Goal: Information Seeking & Learning: Understand process/instructions

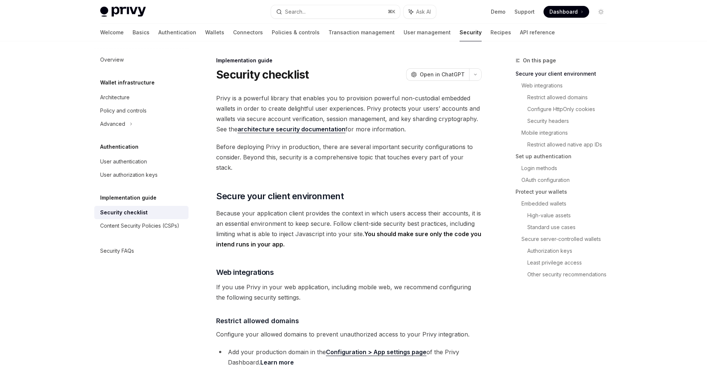
click at [429, 151] on span "Before deploying Privy in production, there are several important security conf…" at bounding box center [349, 156] width 266 height 31
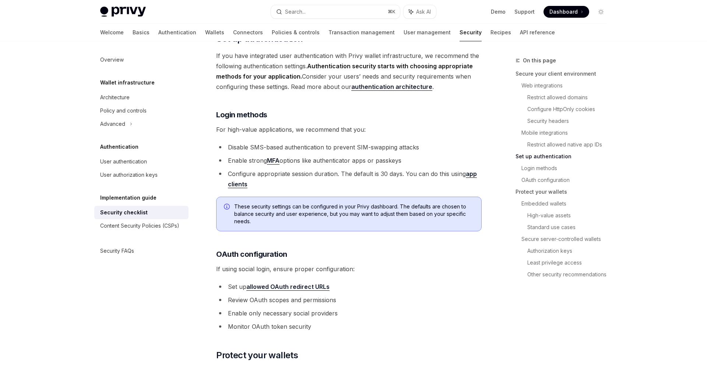
scroll to position [790, 0]
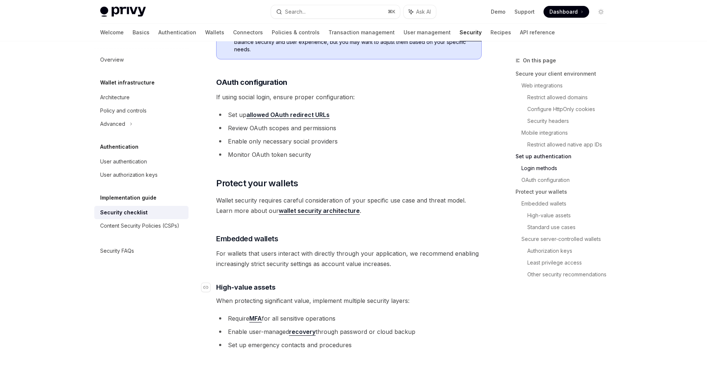
click at [440, 282] on h4 "​ High-value assets" at bounding box center [349, 287] width 266 height 10
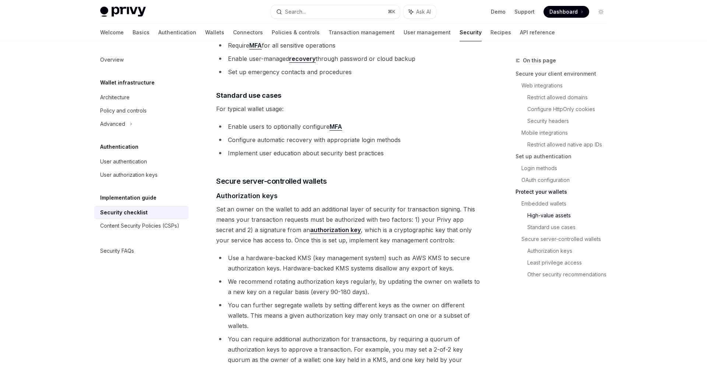
scroll to position [1285, 0]
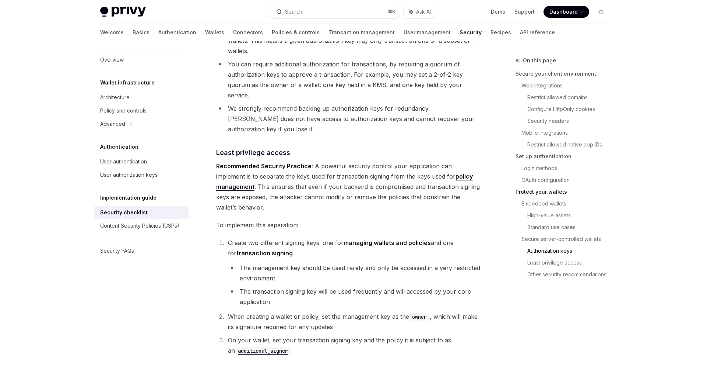
scroll to position [1342, 0]
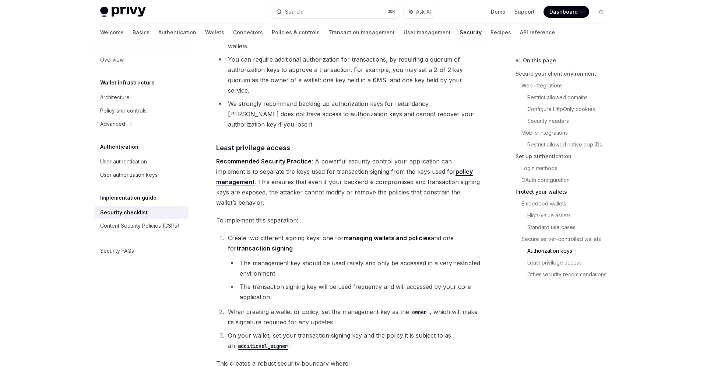
click at [453, 297] on ol "Create two different signing keys: one for managing wallets and policies and on…" at bounding box center [349, 292] width 266 height 118
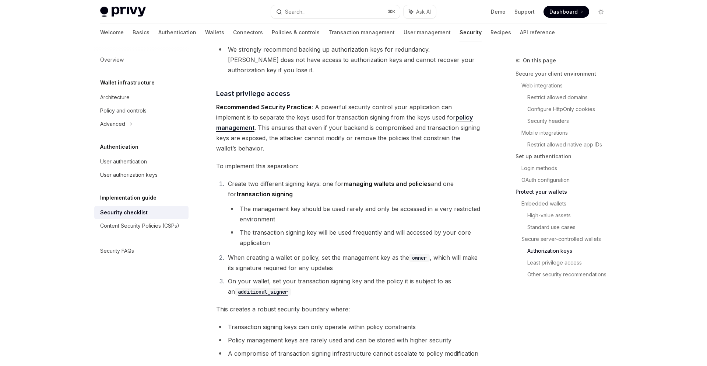
scroll to position [1531, 0]
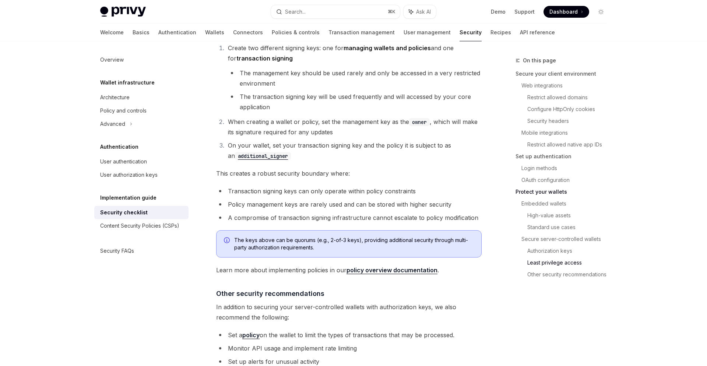
click at [447, 301] on span "In addition to securing your server-controlled wallets with authorization keys,…" at bounding box center [349, 311] width 266 height 21
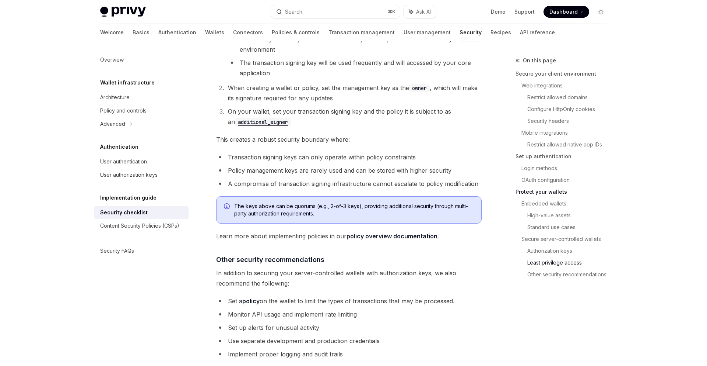
scroll to position [1637, 0]
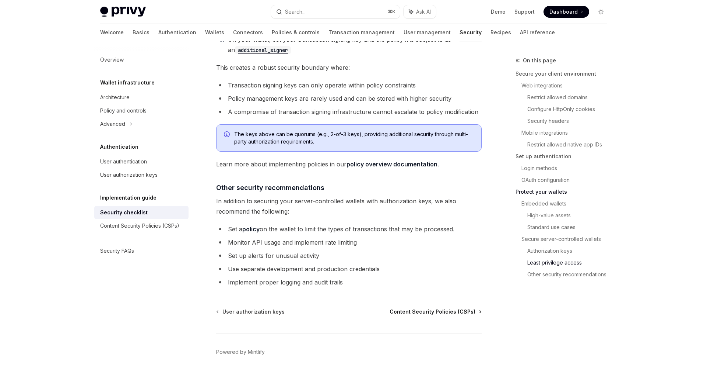
click at [445, 308] on span "Content Security Policies (CSPs)" at bounding box center [433, 311] width 86 height 7
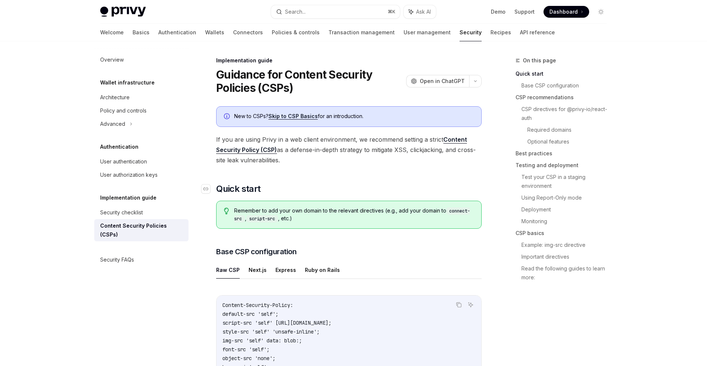
click at [371, 193] on h2 "​ Quick start" at bounding box center [349, 189] width 266 height 12
click at [359, 156] on span "If you are using Privy in a web client environment, we recommend setting a stri…" at bounding box center [349, 149] width 266 height 31
click at [387, 154] on span "If you are using Privy in a web client environment, we recommend setting a stri…" at bounding box center [349, 149] width 266 height 31
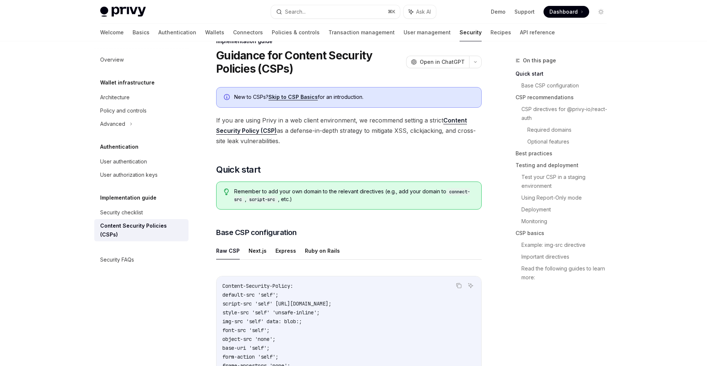
scroll to position [90, 0]
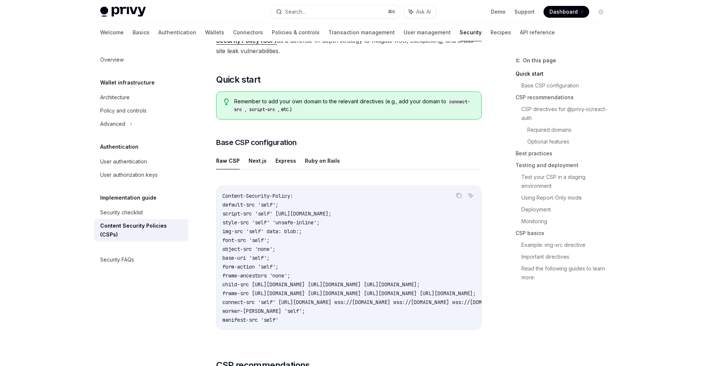
scroll to position [132, 0]
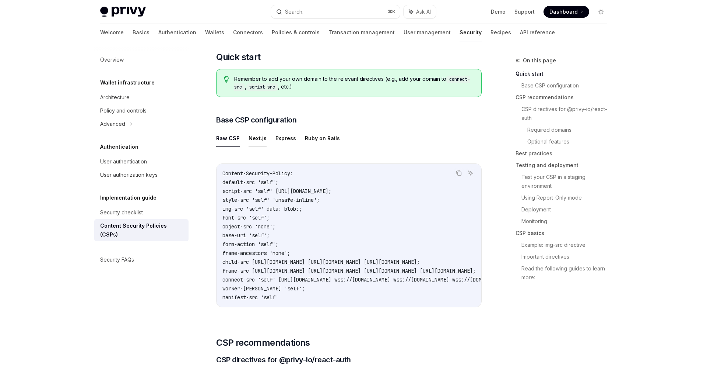
click at [258, 134] on button "Next.js" at bounding box center [258, 137] width 18 height 17
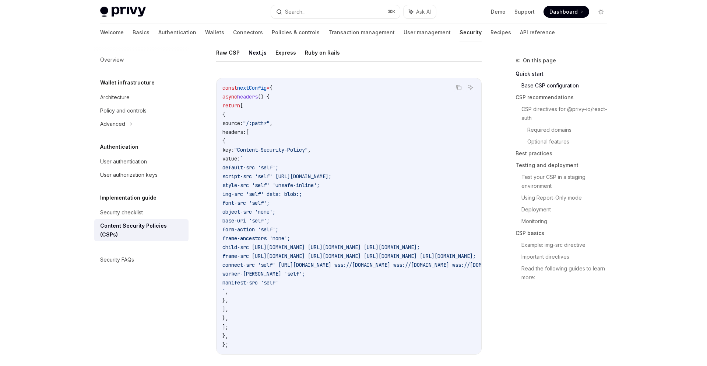
scroll to position [207, 0]
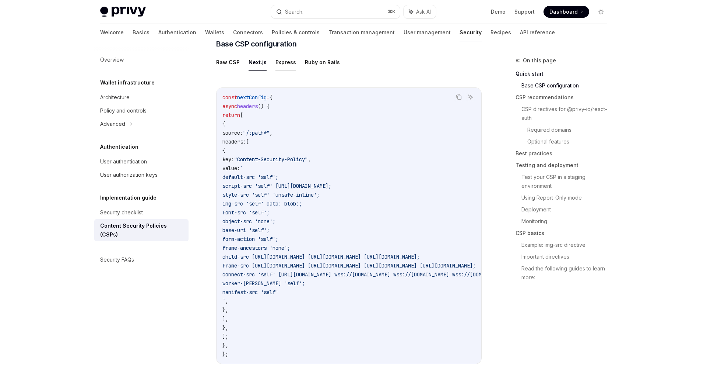
click at [280, 62] on button "Express" at bounding box center [286, 61] width 21 height 17
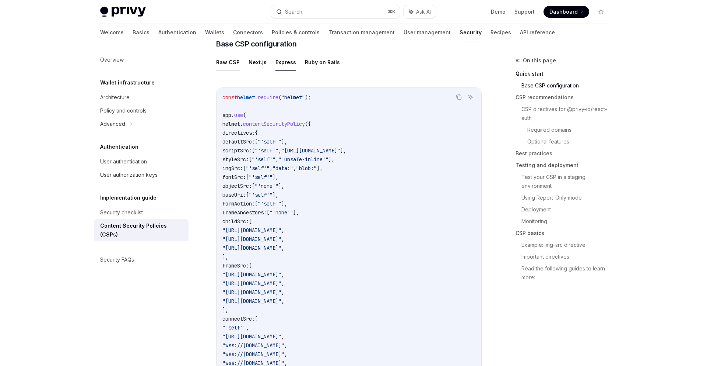
click at [231, 65] on button "Raw CSP" at bounding box center [228, 61] width 24 height 17
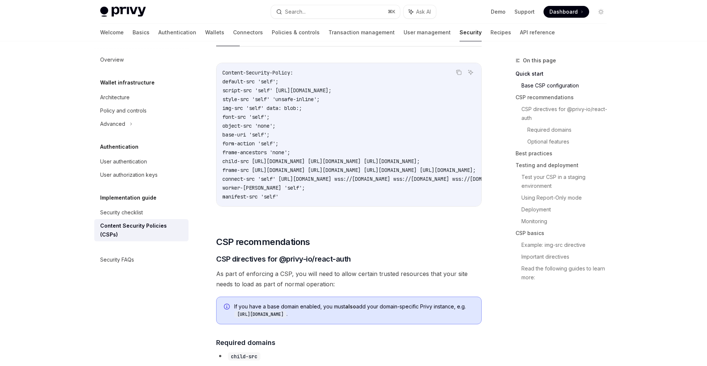
scroll to position [255, 0]
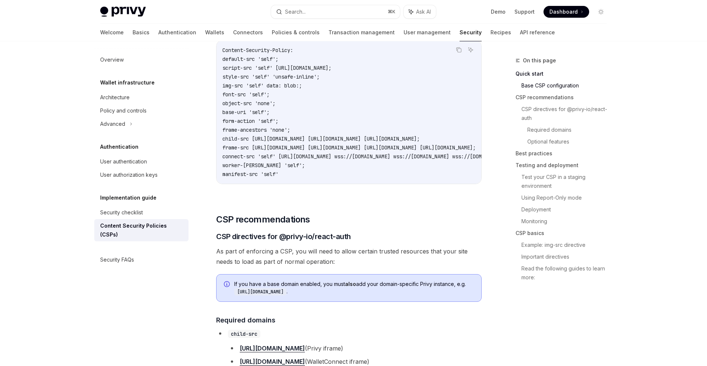
click at [404, 258] on span "As part of enforcing a CSP, you will need to allow certain trusted resources th…" at bounding box center [349, 256] width 266 height 21
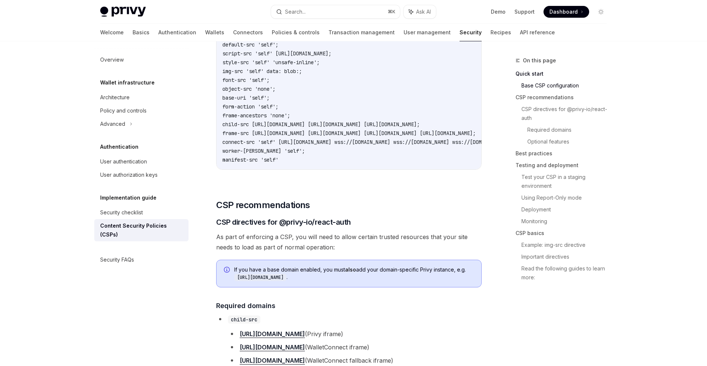
scroll to position [419, 0]
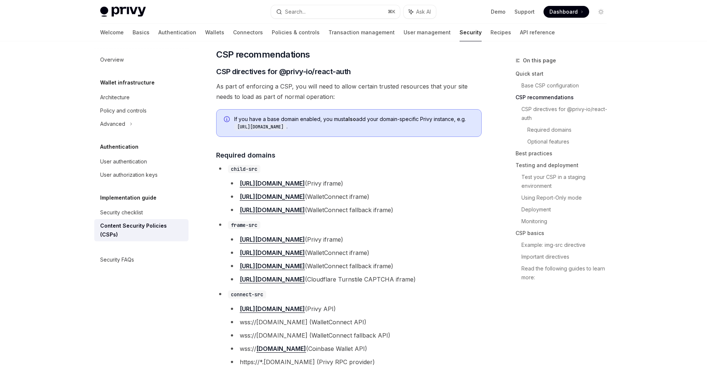
click at [458, 234] on li "frame-src [URL][DOMAIN_NAME] (Privy iframe) [URL][DOMAIN_NAME] (WalletConnect i…" at bounding box center [349, 251] width 266 height 65
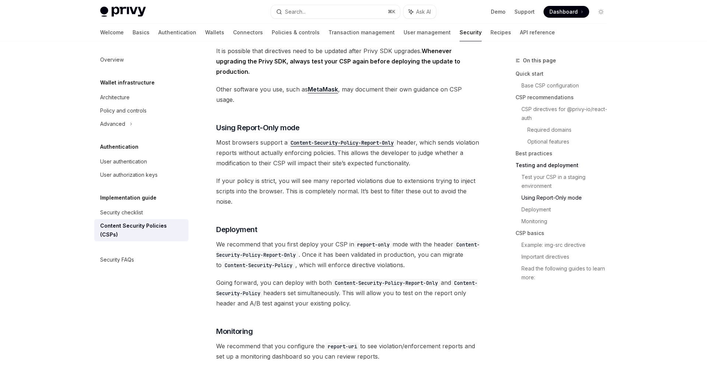
scroll to position [1387, 0]
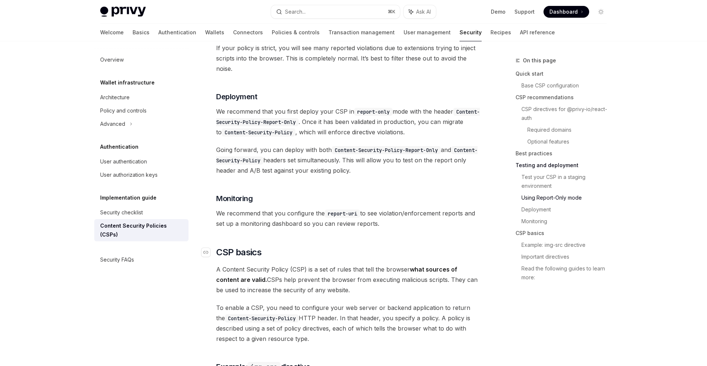
click at [406, 246] on h2 "​ CSP basics" at bounding box center [349, 252] width 266 height 12
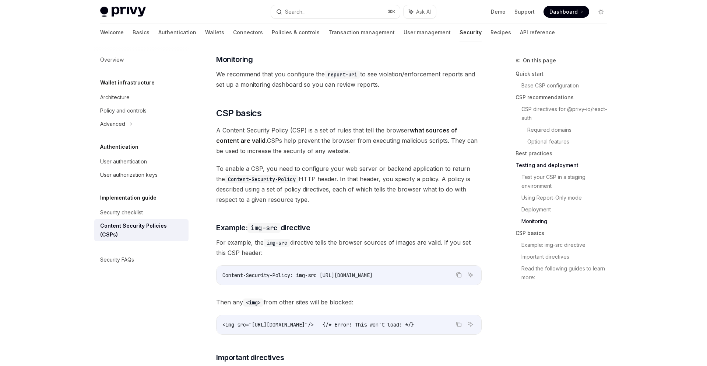
scroll to position [1716, 0]
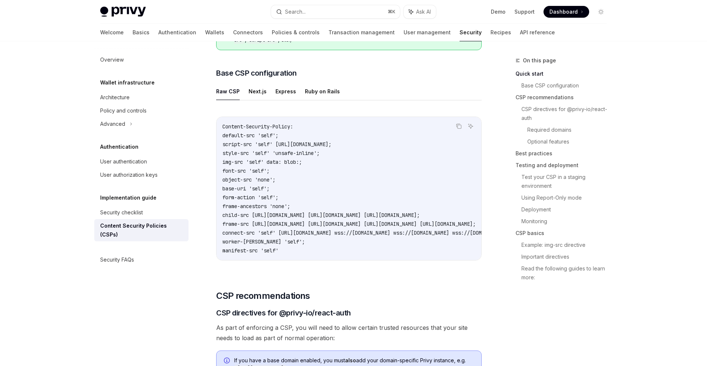
scroll to position [0, 0]
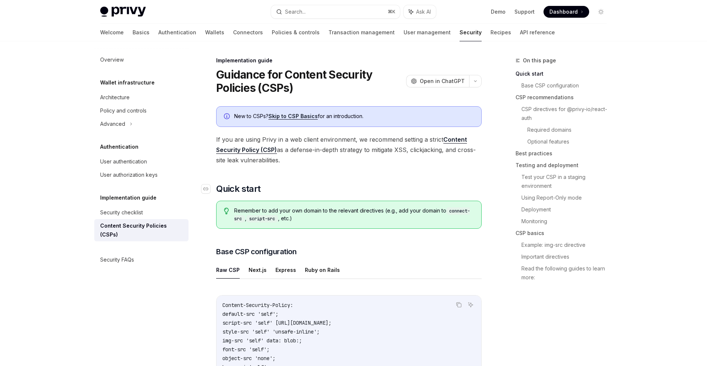
click at [332, 192] on h2 "​ Quick start" at bounding box center [349, 189] width 266 height 12
click at [315, 189] on h2 "​ Quick start" at bounding box center [349, 189] width 266 height 12
click at [142, 216] on div "Security checklist" at bounding box center [121, 212] width 43 height 9
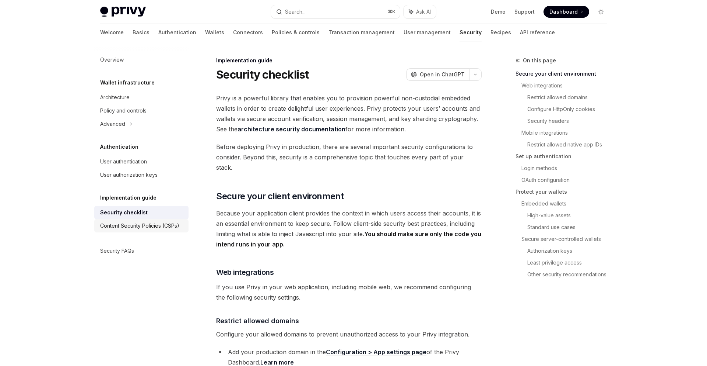
click at [142, 227] on div "Content Security Policies (CSPs)" at bounding box center [139, 225] width 79 height 9
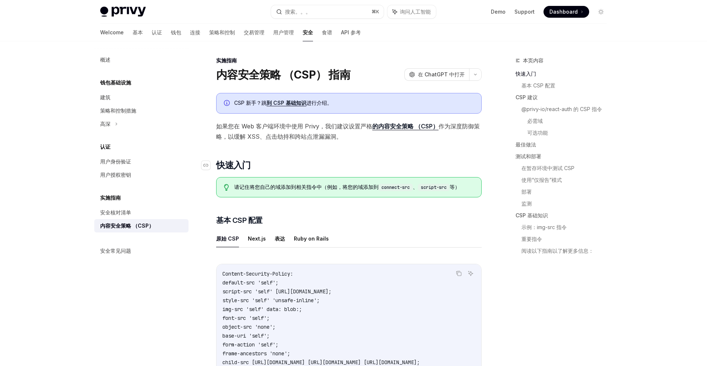
click at [420, 164] on h2 "​ 快速入门" at bounding box center [349, 165] width 266 height 12
click at [403, 195] on div "请记住将您自己的域添加到相关指令中（例如，将您的域添加到 connect-src 、 script-src 等）" at bounding box center [349, 187] width 266 height 20
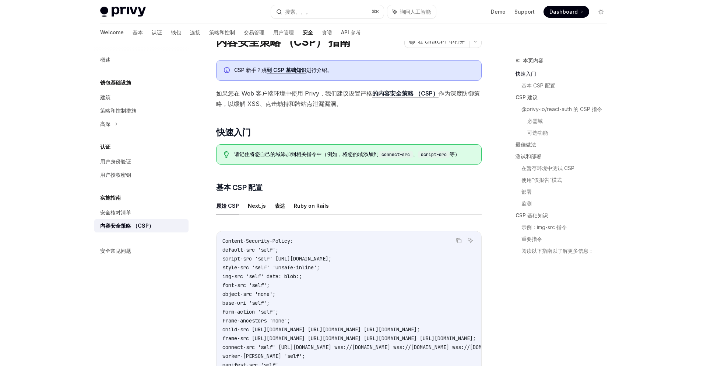
scroll to position [241, 0]
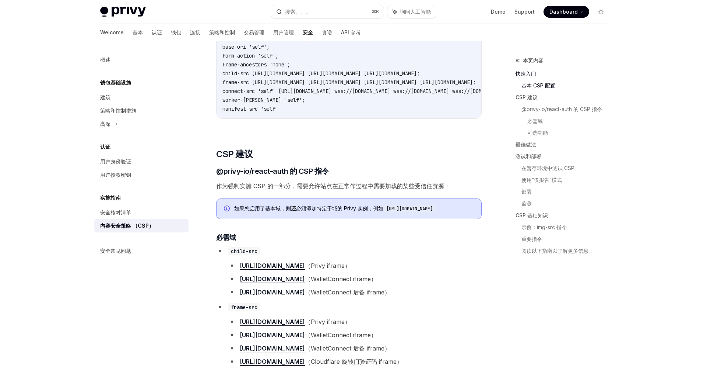
type textarea "*"
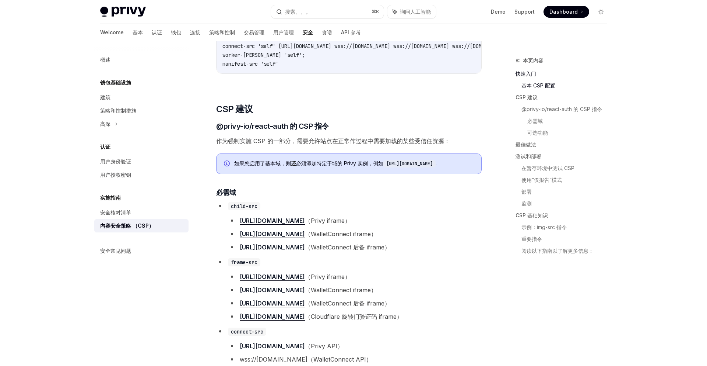
scroll to position [502, 0]
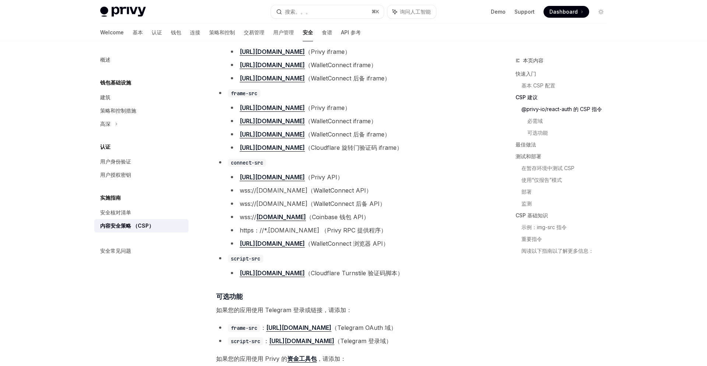
click at [404, 195] on li "wss://[DOMAIN_NAME]（WalletConnect API）" at bounding box center [355, 190] width 254 height 10
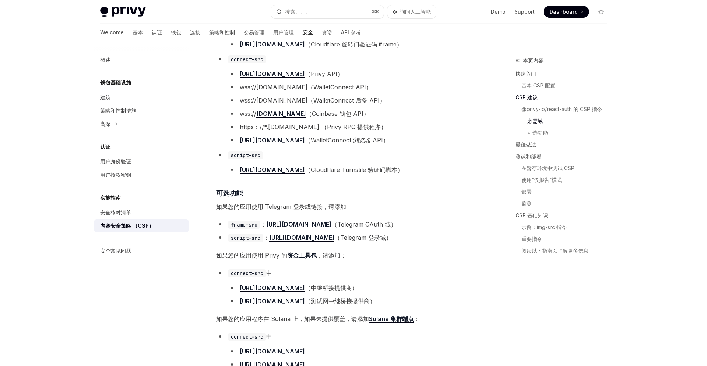
click at [414, 224] on div "CSP 新手？跳 到 CSP 基础知识 进行介绍。 如果您在 Web 客户端环境中使用 Privy，我们建议设置严格 的内容安全策略 （CSP） 作为深度防御…" at bounding box center [349, 361] width 266 height 1749
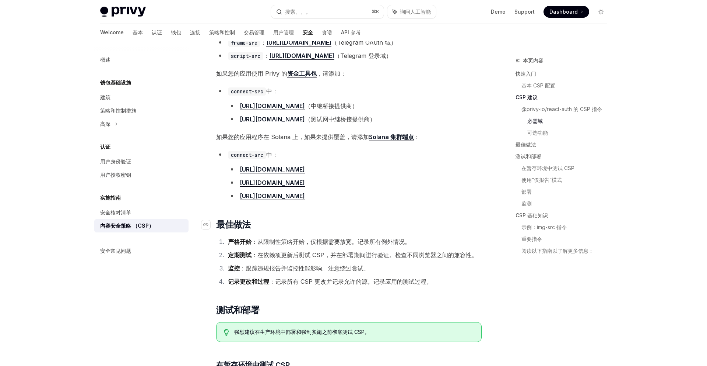
scroll to position [855, 0]
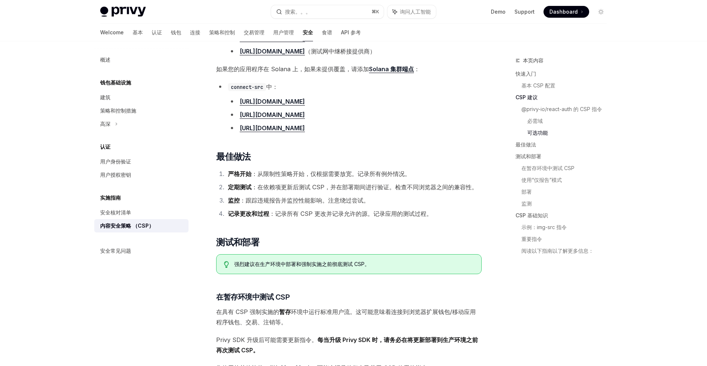
click at [419, 229] on div "CSP 新手？跳 到 CSP 基础知识 进行介绍。 如果您在 Web 客户端环境中使用 Privy，我们建议设置严格 的内容安全策略 （CSP） 作为深度防御…" at bounding box center [349, 112] width 266 height 1749
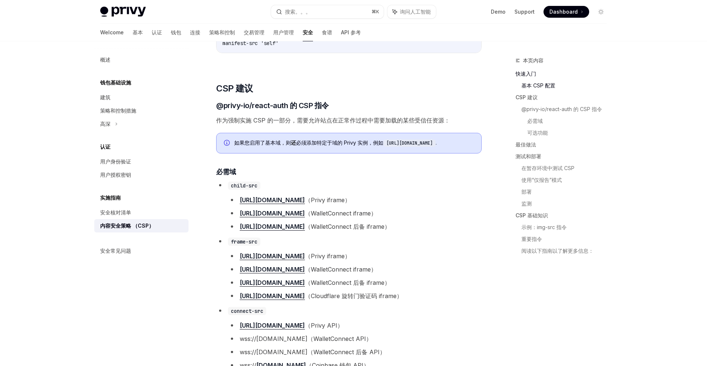
scroll to position [0, 0]
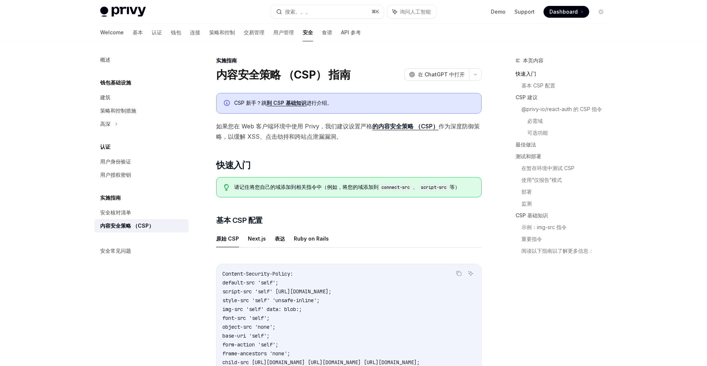
click at [291, 101] on link "到 CSP 基础知识" at bounding box center [287, 102] width 40 height 7
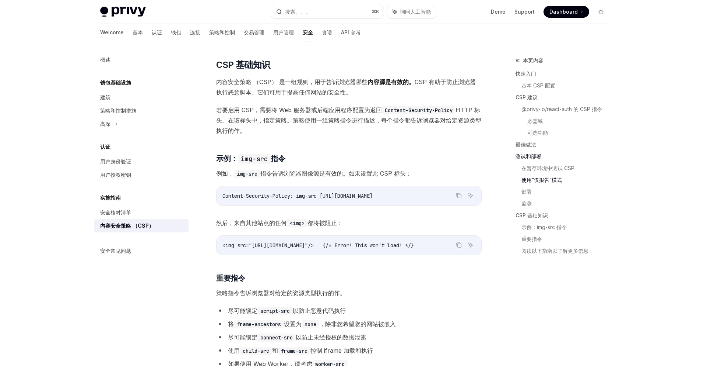
scroll to position [1404, 0]
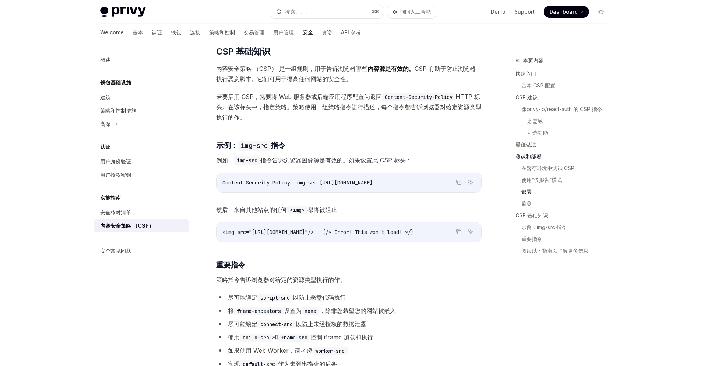
click at [364, 122] on span "若要启用 CSP，需要将 Web 服务器或后端应用程序配置为返回 Content-Security-Policy HTTP 标头。在该标头中，指定策略。策略使…" at bounding box center [349, 106] width 266 height 31
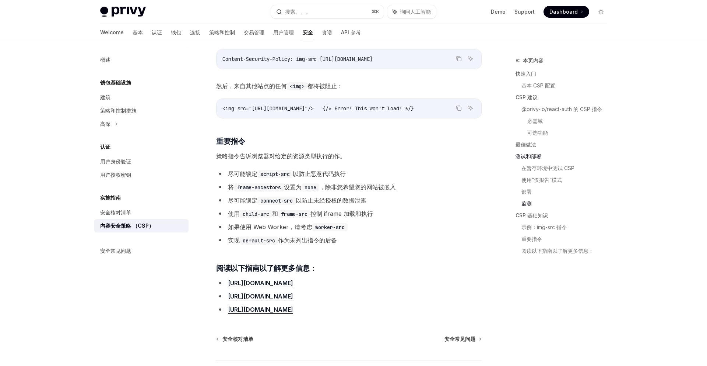
scroll to position [1599, 0]
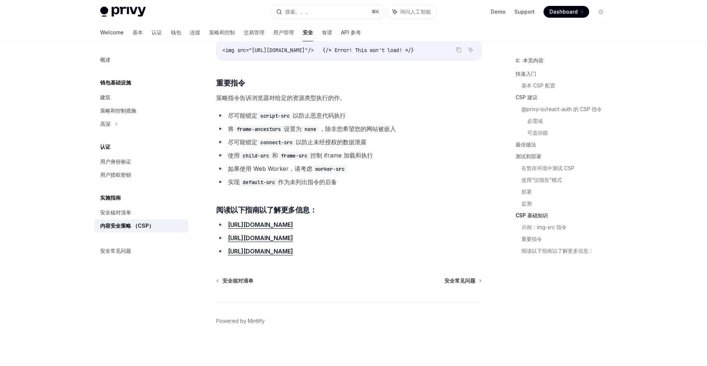
click at [327, 125] on font "将 frame-ancestors 设置为 none ，除非您希望您的网站被嵌入" at bounding box center [312, 128] width 168 height 7
